Goal: Task Accomplishment & Management: Manage account settings

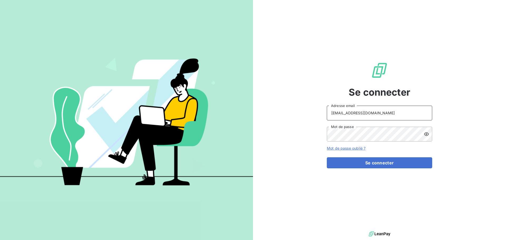
drag, startPoint x: 385, startPoint y: 108, endPoint x: 386, endPoint y: 114, distance: 5.3
click at [385, 108] on input "[EMAIL_ADDRESS][DOMAIN_NAME]" at bounding box center [379, 113] width 105 height 15
type input "[EMAIL_ADDRESS][DOMAIN_NAME]"
click at [367, 166] on button "Se connecter" at bounding box center [379, 162] width 105 height 11
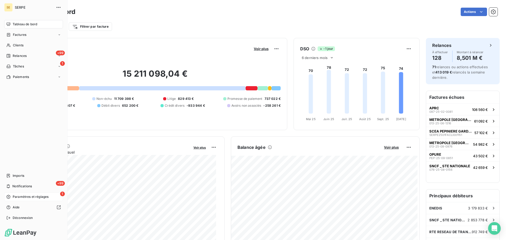
click at [19, 197] on span "Paramètres et réglages" at bounding box center [31, 196] width 36 height 5
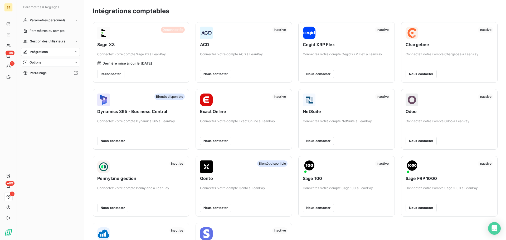
click at [52, 62] on div "Options" at bounding box center [50, 62] width 59 height 8
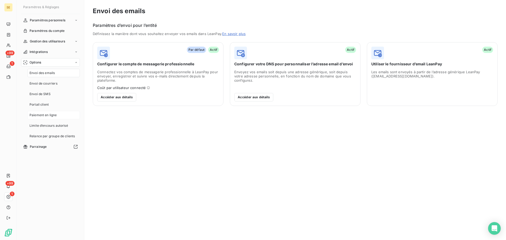
click at [42, 117] on span "Paiement en ligne" at bounding box center [42, 115] width 27 height 5
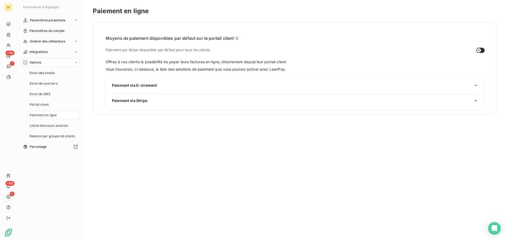
click at [125, 101] on span "Paiement via Stripe" at bounding box center [129, 101] width 35 height 6
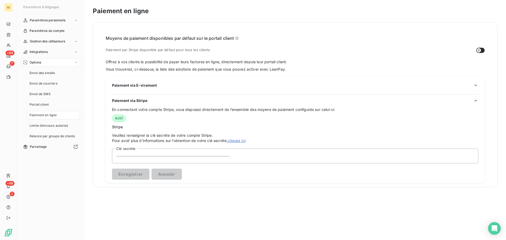
click at [324, 29] on div "Moyens de paiement disponibles par défaut sur le portail client Paiement par St…" at bounding box center [295, 104] width 404 height 165
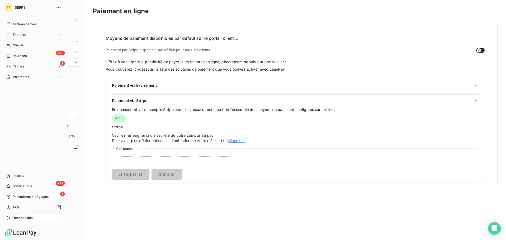
click at [24, 215] on span "Déconnexion" at bounding box center [23, 217] width 20 height 5
